Goal: Navigation & Orientation: Find specific page/section

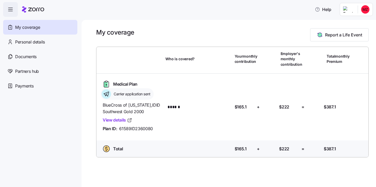
click at [125, 94] on span "Carrier application sent" at bounding box center [131, 93] width 38 height 5
click at [107, 94] on icon at bounding box center [106, 93] width 9 height 9
click at [117, 122] on link "View details" at bounding box center [118, 120] width 30 height 7
click at [48, 44] on div "Personal details" at bounding box center [40, 42] width 74 height 15
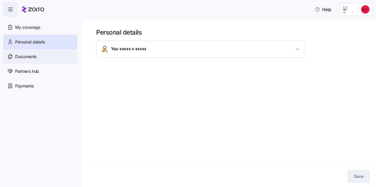
click at [42, 58] on div "Documents" at bounding box center [40, 56] width 74 height 15
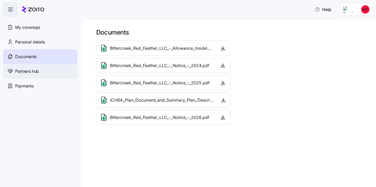
click at [41, 73] on div "Partners hub" at bounding box center [40, 71] width 74 height 15
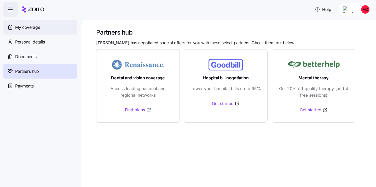
click at [45, 27] on div "My coverage" at bounding box center [40, 27] width 74 height 15
